Goal: Check status: Check status

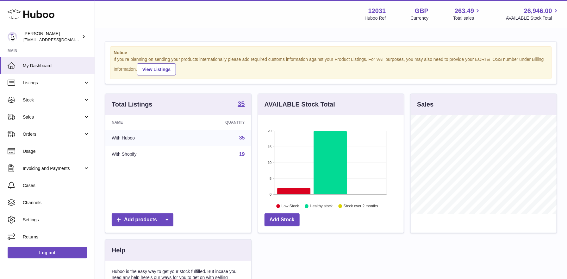
scroll to position [98, 146]
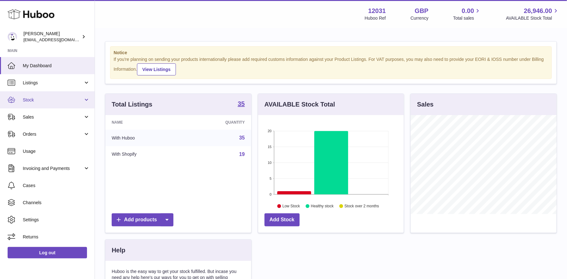
scroll to position [98, 146]
click at [41, 98] on span "Stock" at bounding box center [53, 100] width 60 height 6
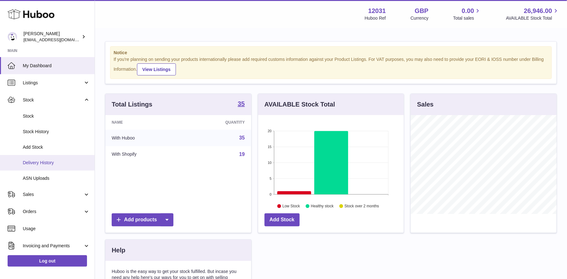
click at [44, 161] on span "Delivery History" at bounding box center [56, 163] width 67 height 6
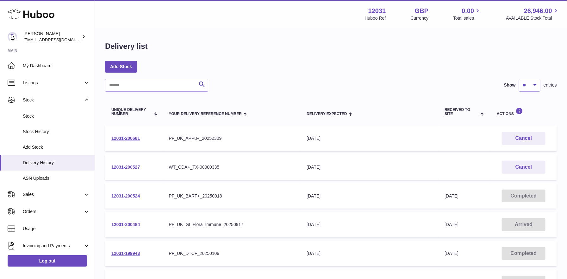
click at [134, 225] on link "12031-200484" at bounding box center [125, 224] width 28 height 5
click at [126, 197] on link "12031-200524" at bounding box center [125, 195] width 28 height 5
click at [38, 72] on link "My Dashboard" at bounding box center [47, 65] width 95 height 17
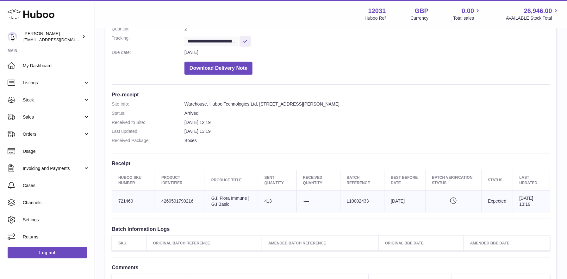
scroll to position [109, 0]
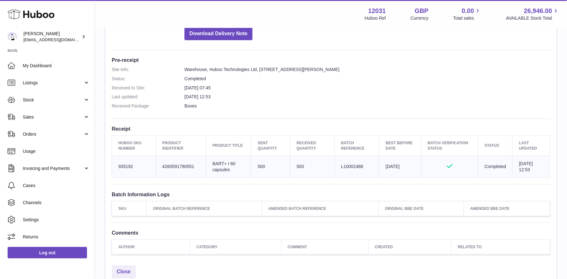
scroll to position [141, 0]
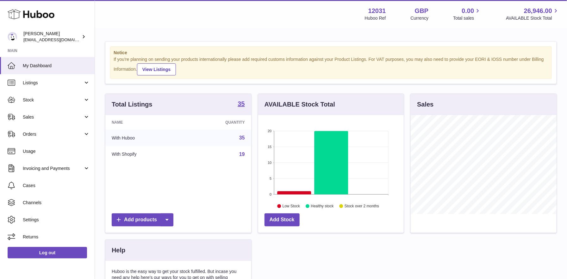
scroll to position [98, 146]
click at [41, 96] on link "Stock" at bounding box center [47, 99] width 95 height 17
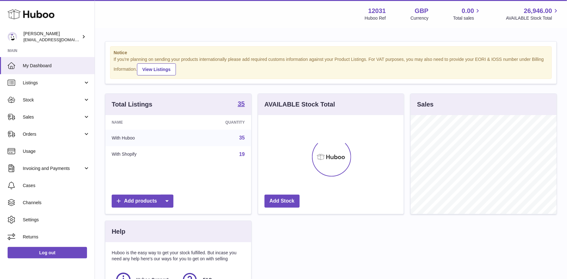
click at [41, 115] on span "Sales" at bounding box center [53, 117] width 60 height 6
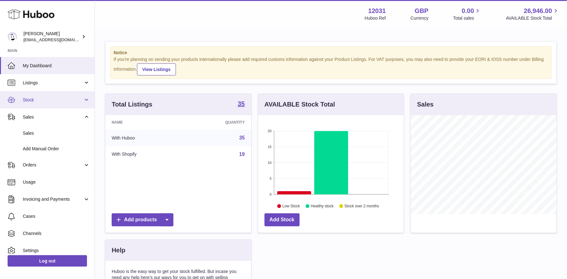
click at [39, 102] on span "Stock" at bounding box center [53, 100] width 60 height 6
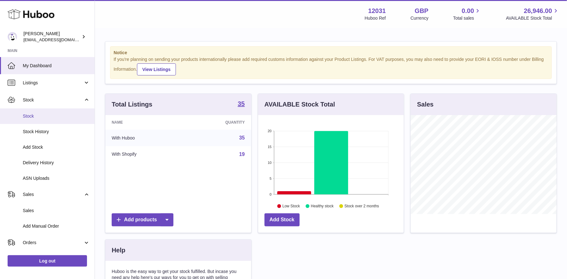
click at [39, 116] on span "Stock" at bounding box center [56, 116] width 67 height 6
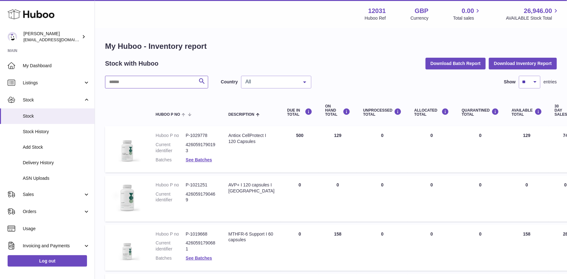
click at [141, 82] on input "text" at bounding box center [156, 82] width 103 height 13
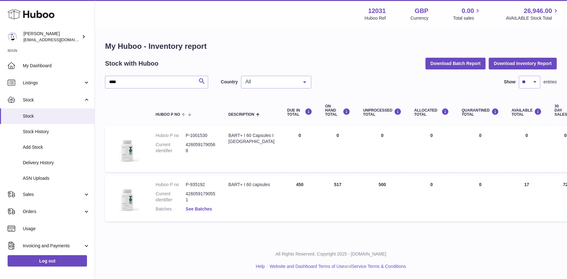
click at [204, 208] on link "See Batches" at bounding box center [199, 208] width 26 height 5
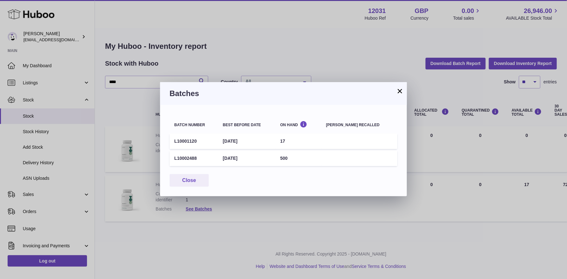
click at [401, 94] on button "×" at bounding box center [400, 91] width 8 height 8
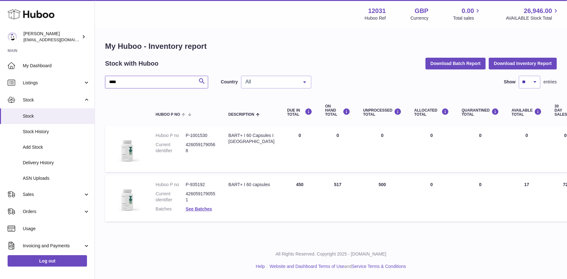
drag, startPoint x: 122, startPoint y: 81, endPoint x: 98, endPoint y: 80, distance: 23.5
click at [98, 80] on div "My Huboo - Inventory report Stock with Huboo Download Batch Report Download Inv…" at bounding box center [331, 132] width 472 height 209
type input "*****"
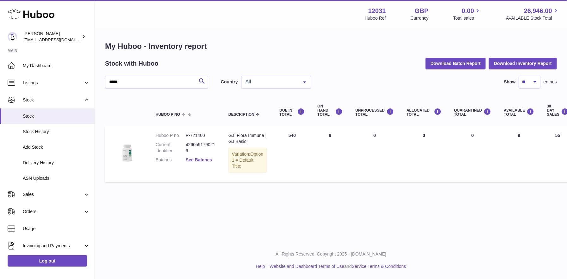
click at [194, 158] on link "See Batches" at bounding box center [199, 159] width 26 height 5
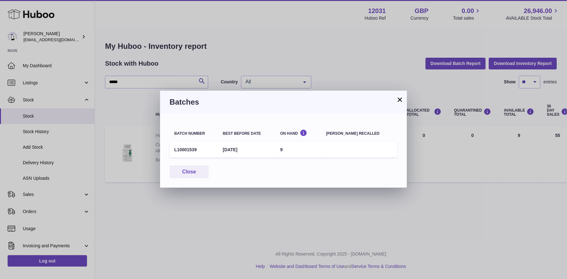
click at [401, 99] on button "×" at bounding box center [400, 100] width 8 height 8
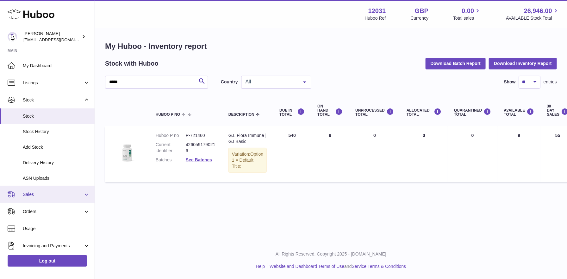
click at [39, 192] on span "Sales" at bounding box center [53, 194] width 60 height 6
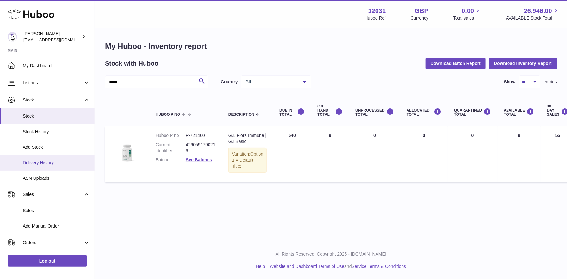
click at [39, 165] on link "Delivery History" at bounding box center [47, 163] width 95 height 16
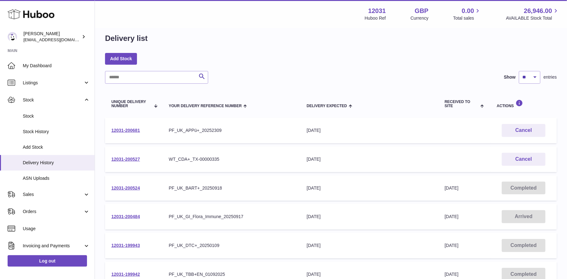
scroll to position [10, 0]
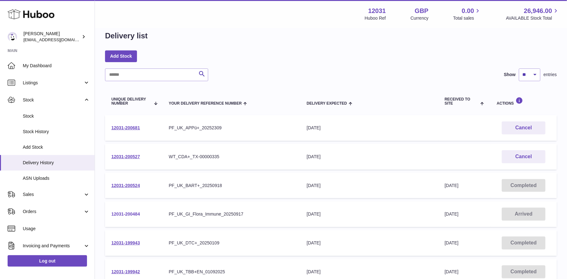
click at [134, 213] on link "12031-200484" at bounding box center [125, 213] width 28 height 5
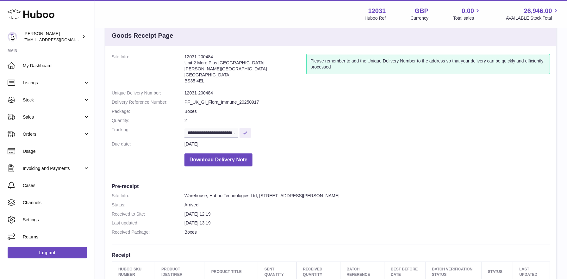
scroll to position [3, 0]
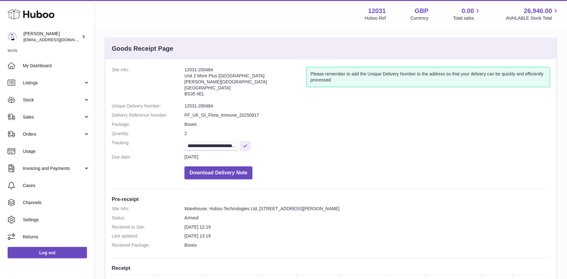
drag, startPoint x: 217, startPoint y: 70, endPoint x: 183, endPoint y: 70, distance: 33.6
click at [183, 70] on dl "**********" at bounding box center [331, 125] width 439 height 116
copy dl "12031-200484"
drag, startPoint x: 218, startPoint y: 145, endPoint x: 213, endPoint y: 146, distance: 5.8
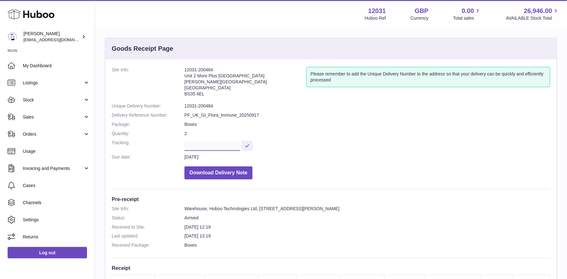
click at [213, 146] on input "**********" at bounding box center [213, 145] width 56 height 9
click at [211, 146] on input "**********" at bounding box center [213, 145] width 56 height 9
drag, startPoint x: 238, startPoint y: 145, endPoint x: 168, endPoint y: 141, distance: 69.8
click at [168, 142] on dl "**********" at bounding box center [331, 125] width 439 height 116
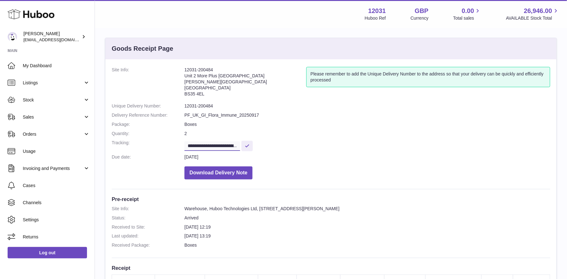
click at [218, 145] on input "**********" at bounding box center [213, 145] width 56 height 9
drag, startPoint x: 218, startPoint y: 145, endPoint x: 283, endPoint y: 151, distance: 65.2
click at [283, 151] on dl "**********" at bounding box center [331, 125] width 439 height 116
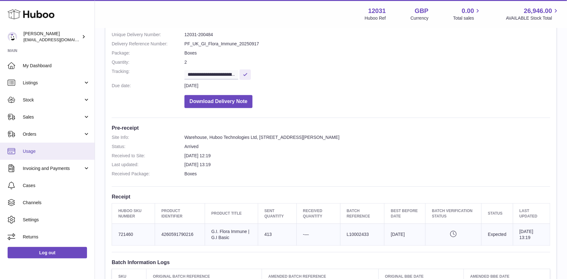
scroll to position [100, 0]
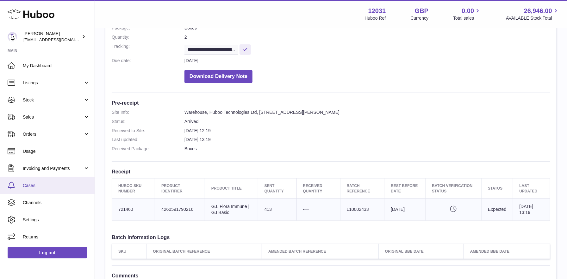
click at [30, 188] on link "Cases" at bounding box center [47, 185] width 95 height 17
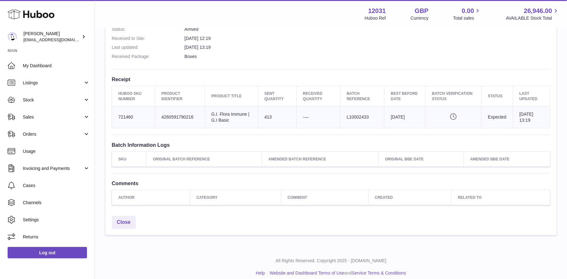
scroll to position [196, 0]
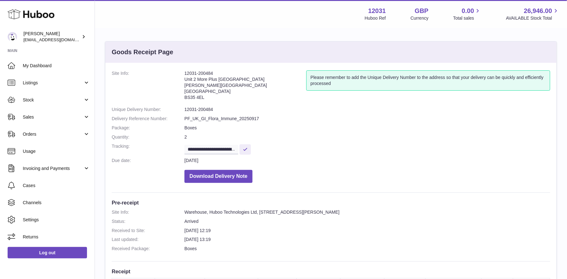
drag, startPoint x: 214, startPoint y: 73, endPoint x: 183, endPoint y: 73, distance: 31.0
click at [183, 73] on dl "**********" at bounding box center [331, 128] width 439 height 116
copy dl "12031-200484"
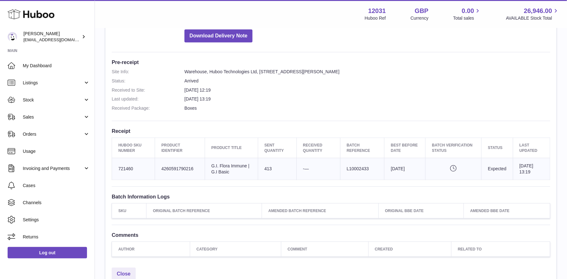
scroll to position [196, 0]
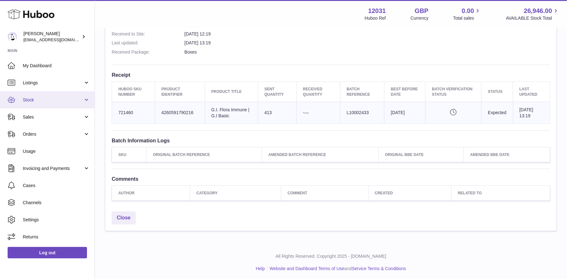
click at [41, 97] on span "Stock" at bounding box center [53, 100] width 60 height 6
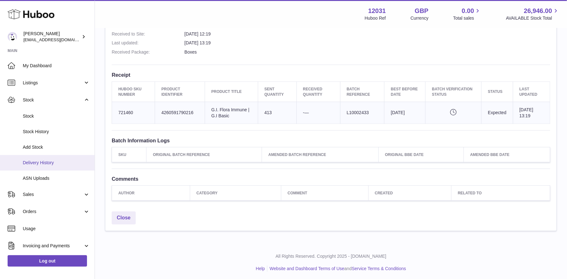
click at [37, 163] on span "Delivery History" at bounding box center [56, 163] width 67 height 6
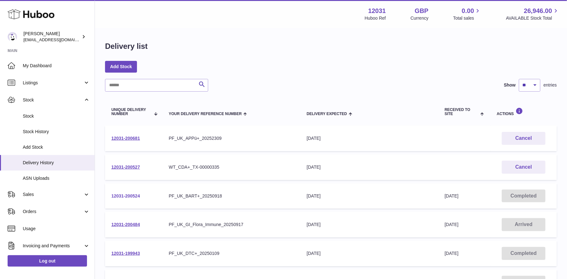
click at [135, 195] on link "12031-200524" at bounding box center [125, 195] width 28 height 5
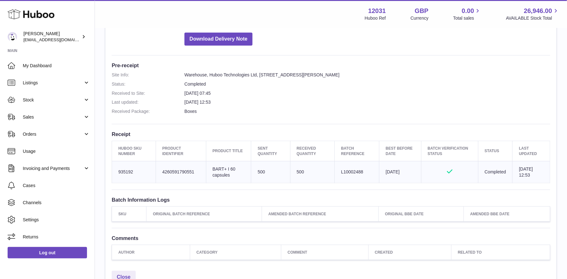
scroll to position [138, 0]
drag, startPoint x: 362, startPoint y: 171, endPoint x: 338, endPoint y: 172, distance: 23.4
click at [338, 172] on td "Batch Reference L10002488" at bounding box center [357, 171] width 45 height 22
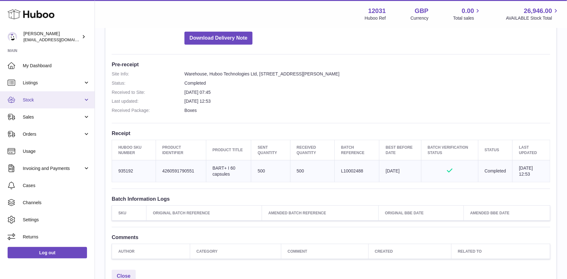
click at [52, 99] on span "Stock" at bounding box center [53, 100] width 60 height 6
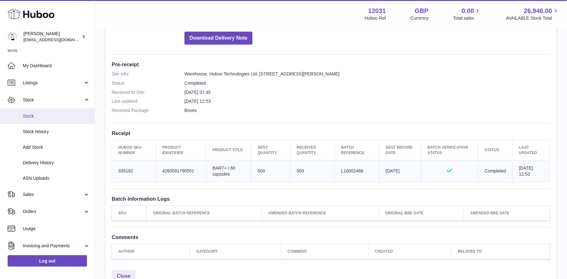
click at [48, 113] on span "Stock" at bounding box center [56, 116] width 67 height 6
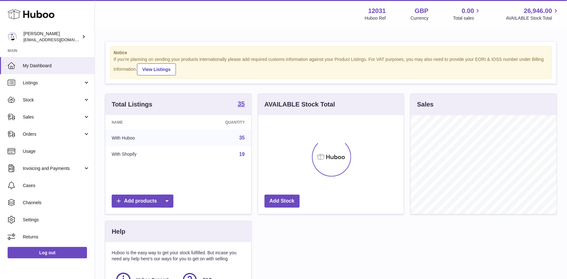
scroll to position [98, 146]
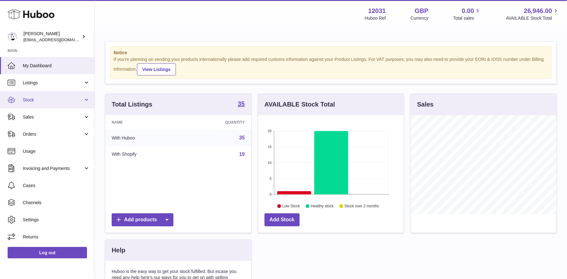
click at [55, 97] on span "Stock" at bounding box center [53, 100] width 60 height 6
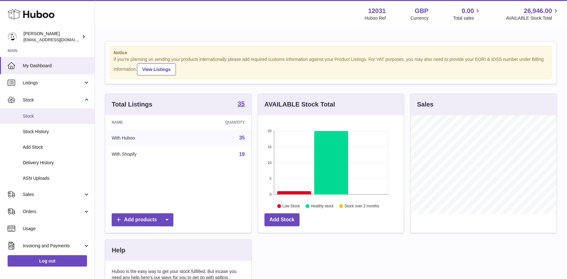
click at [54, 118] on span "Stock" at bounding box center [56, 116] width 67 height 6
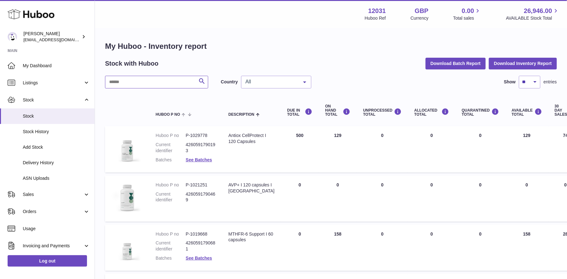
click at [176, 83] on input "text" at bounding box center [156, 82] width 103 height 13
type input "****"
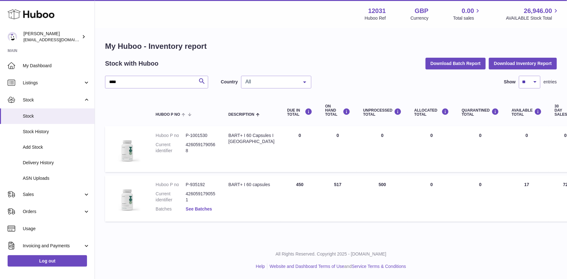
click at [203, 208] on link "See Batches" at bounding box center [199, 208] width 26 height 5
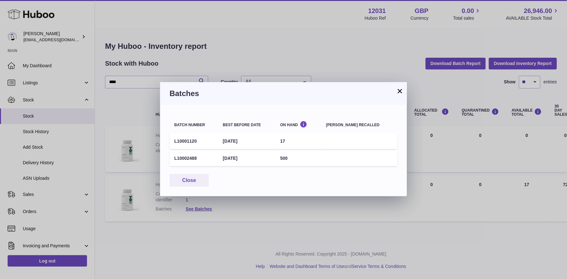
click at [400, 92] on button "×" at bounding box center [400, 91] width 8 height 8
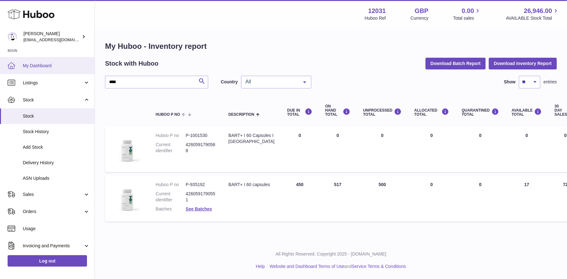
click at [29, 65] on span "My Dashboard" at bounding box center [56, 66] width 67 height 6
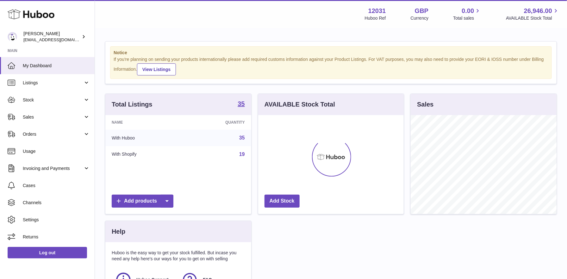
scroll to position [98, 146]
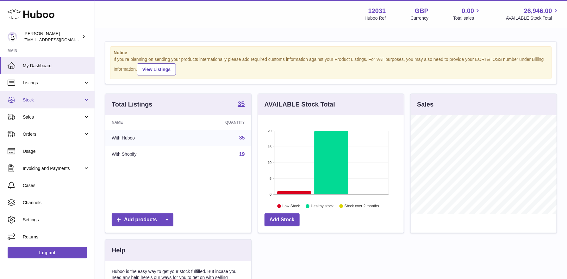
click at [45, 97] on span "Stock" at bounding box center [53, 100] width 60 height 6
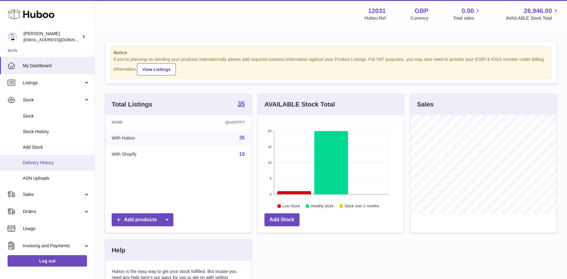
click at [41, 160] on span "Delivery History" at bounding box center [56, 163] width 67 height 6
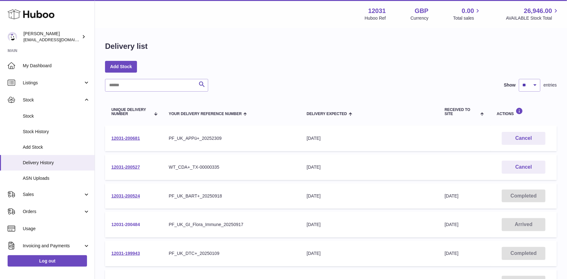
click at [136, 225] on link "12031-200484" at bounding box center [125, 224] width 28 height 5
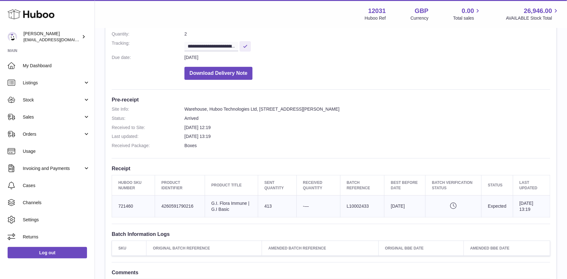
scroll to position [196, 0]
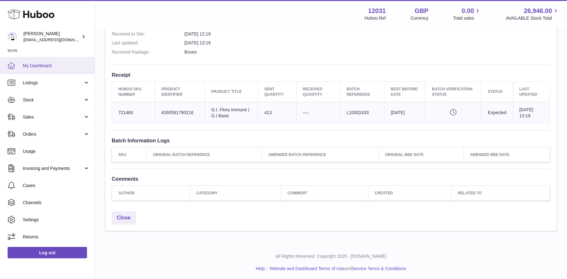
click at [58, 69] on link "My Dashboard" at bounding box center [47, 65] width 95 height 17
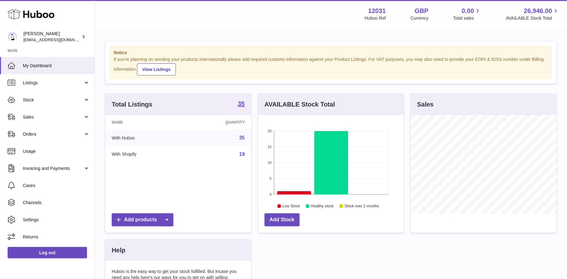
scroll to position [98, 146]
click at [41, 99] on span "Stock" at bounding box center [53, 100] width 60 height 6
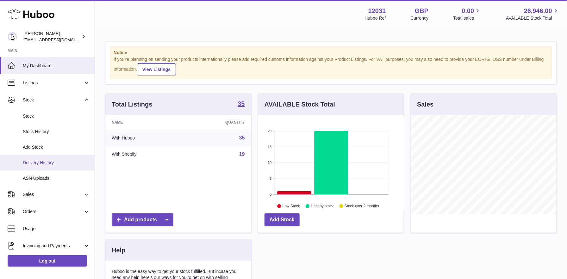
click at [41, 160] on span "Delivery History" at bounding box center [56, 163] width 67 height 6
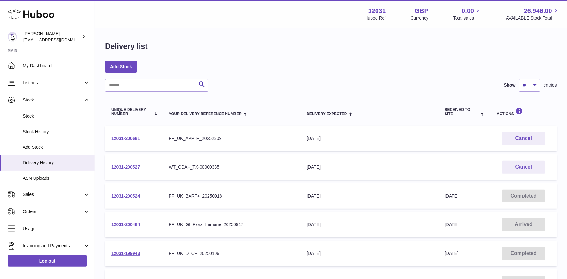
click at [134, 224] on link "12031-200484" at bounding box center [125, 224] width 28 height 5
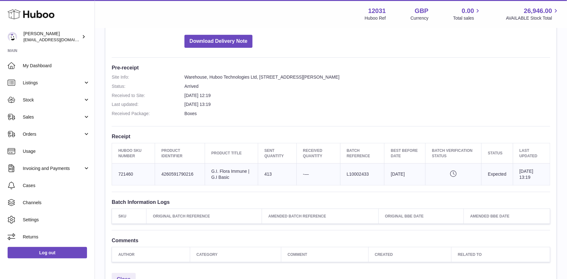
scroll to position [196, 0]
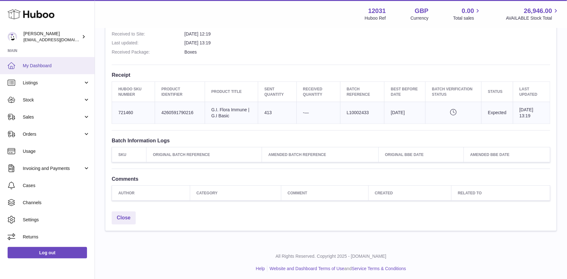
click at [60, 66] on span "My Dashboard" at bounding box center [56, 66] width 67 height 6
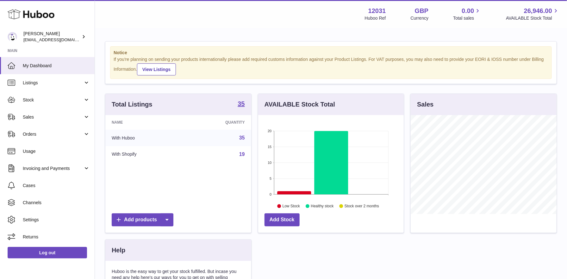
scroll to position [98, 146]
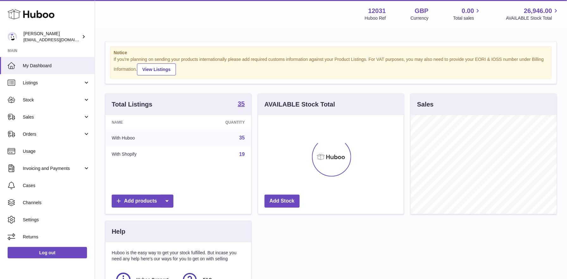
scroll to position [98, 146]
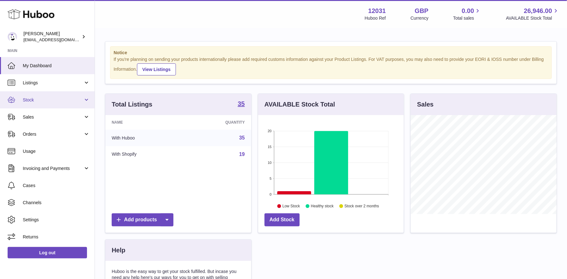
click at [32, 96] on link "Stock" at bounding box center [47, 99] width 95 height 17
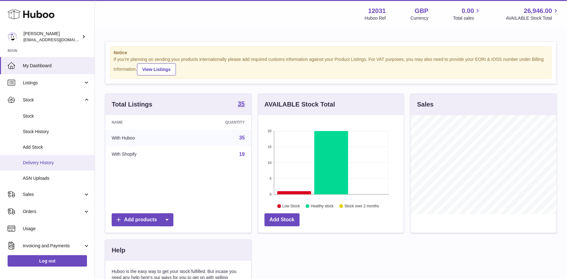
click at [47, 163] on span "Delivery History" at bounding box center [56, 163] width 67 height 6
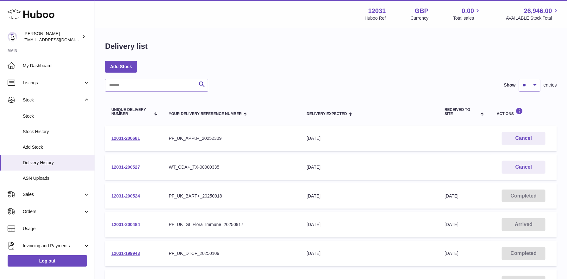
click at [132, 224] on link "12031-200484" at bounding box center [125, 224] width 28 height 5
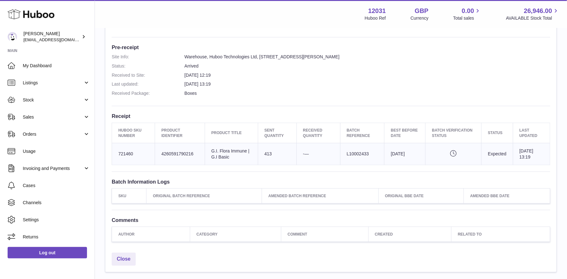
scroll to position [196, 0]
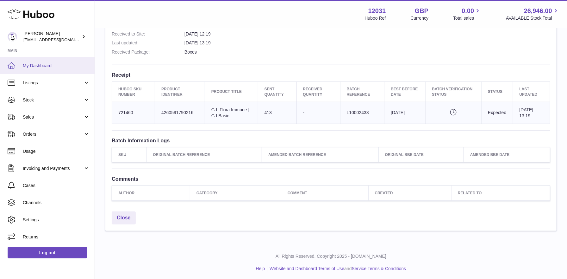
click at [50, 64] on span "My Dashboard" at bounding box center [56, 66] width 67 height 6
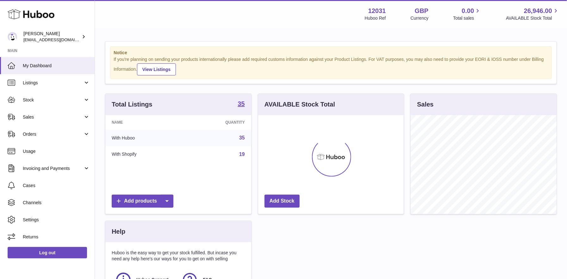
scroll to position [98, 146]
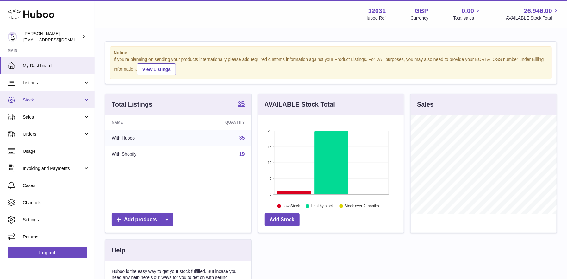
click at [34, 101] on span "Stock" at bounding box center [53, 100] width 60 height 6
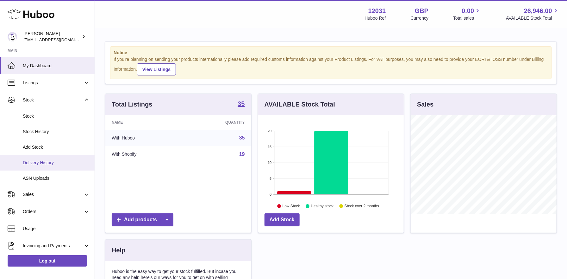
click at [38, 160] on span "Delivery History" at bounding box center [56, 163] width 67 height 6
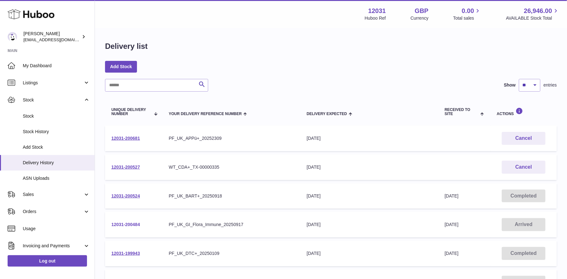
click at [122, 222] on link "12031-200484" at bounding box center [125, 224] width 28 height 5
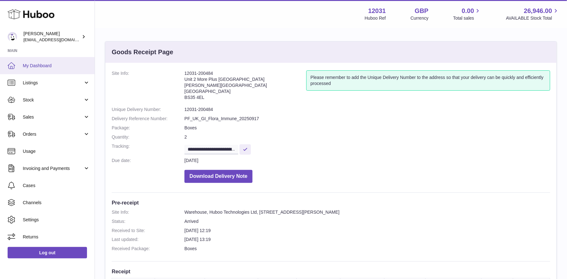
click at [49, 66] on span "My Dashboard" at bounding box center [56, 66] width 67 height 6
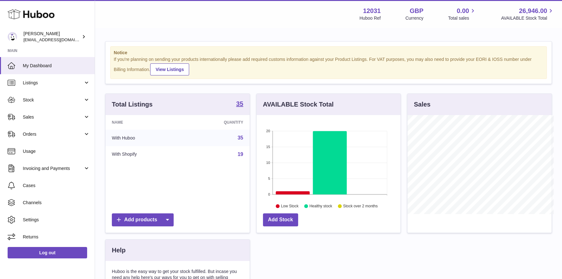
scroll to position [316507, 316462]
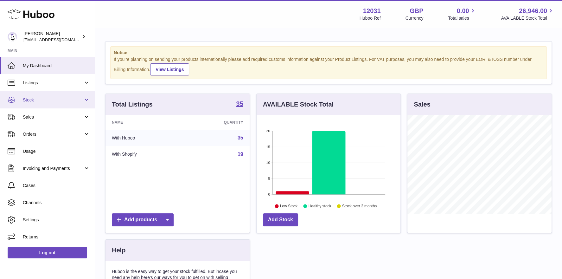
click at [31, 101] on span "Stock" at bounding box center [53, 100] width 60 height 6
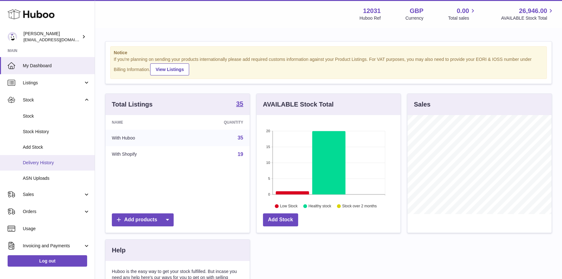
click at [44, 165] on span "Delivery History" at bounding box center [56, 163] width 67 height 6
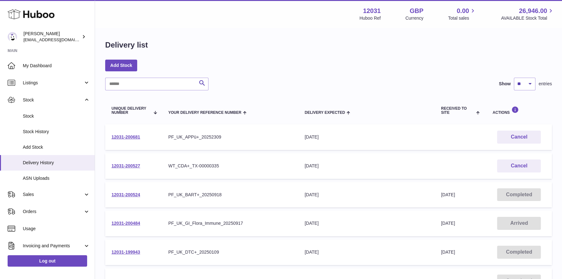
scroll to position [2, 0]
click at [136, 223] on link "12031-200484" at bounding box center [125, 222] width 28 height 5
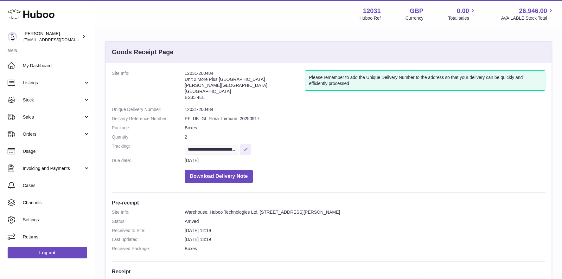
scroll to position [89, 0]
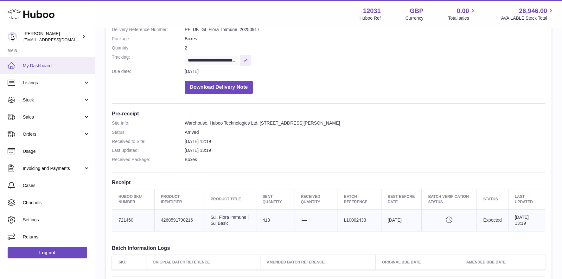
click at [60, 59] on link "My Dashboard" at bounding box center [47, 65] width 95 height 17
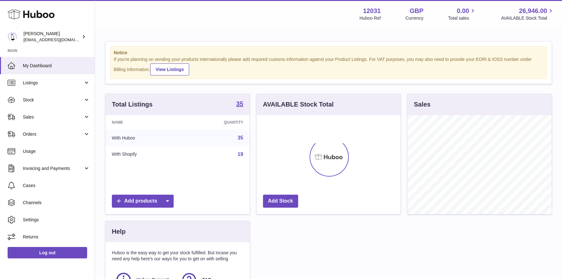
scroll to position [98, 144]
